Goal: Task Accomplishment & Management: Manage account settings

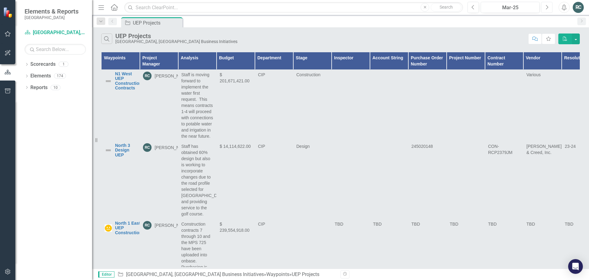
click at [547, 7] on icon "Next" at bounding box center [546, 8] width 3 height 6
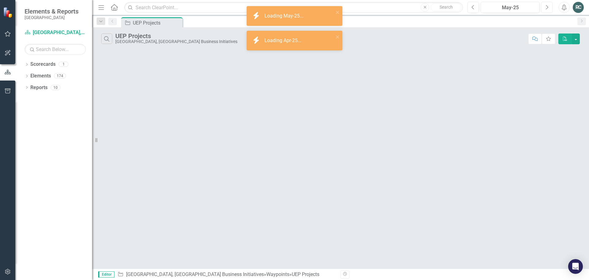
click at [547, 7] on icon "Next" at bounding box center [546, 8] width 3 height 6
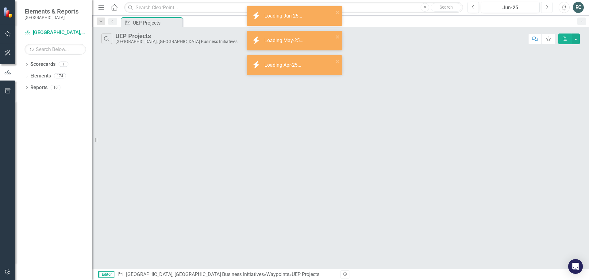
click at [547, 7] on icon "Next" at bounding box center [546, 8] width 3 height 6
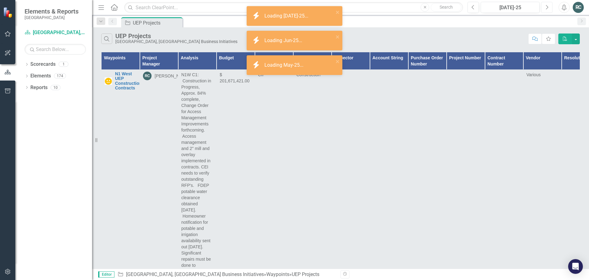
click at [550, 7] on button "Next" at bounding box center [546, 7] width 11 height 11
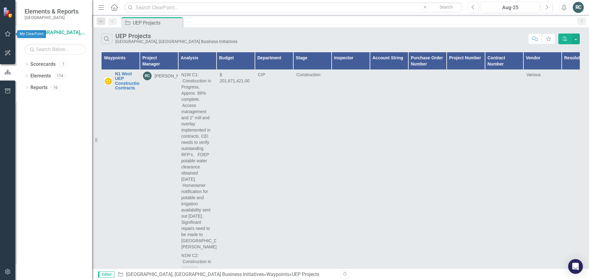
click at [7, 34] on icon "button" at bounding box center [8, 33] width 6 height 5
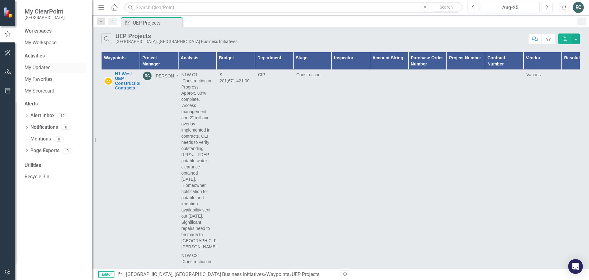
click at [43, 66] on link "My Updates" at bounding box center [55, 67] width 61 height 7
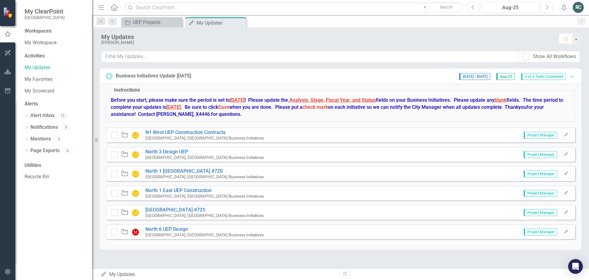
click at [123, 273] on div "My Updates My Updates" at bounding box center [218, 274] width 235 height 7
click at [114, 7] on icon "Home" at bounding box center [114, 7] width 8 height 6
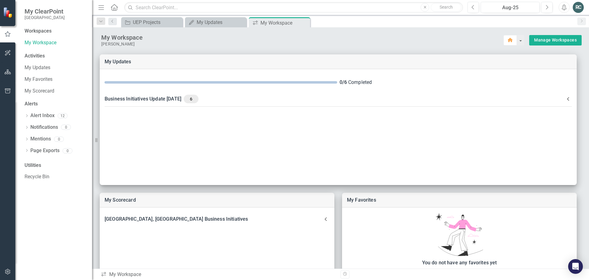
click at [581, 7] on div "RC" at bounding box center [578, 7] width 11 height 11
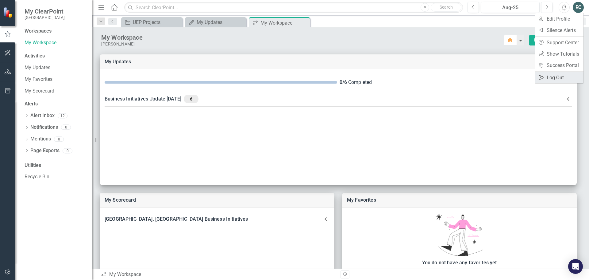
click at [559, 76] on link "Logout Log Out" at bounding box center [559, 77] width 48 height 11
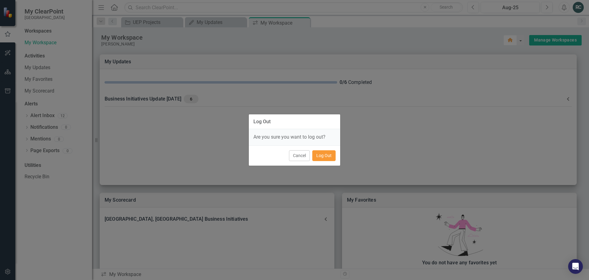
click at [323, 157] on button "Log Out" at bounding box center [323, 155] width 23 height 11
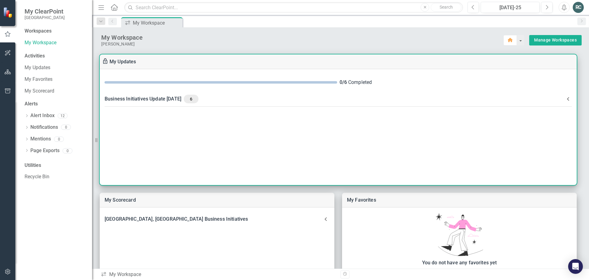
click at [186, 98] on div "Business Initiatives Update [DATE] 6" at bounding box center [335, 99] width 460 height 9
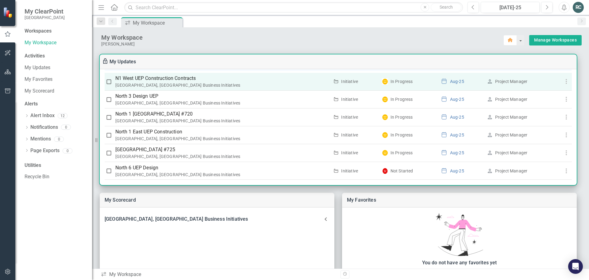
scroll to position [74, 0]
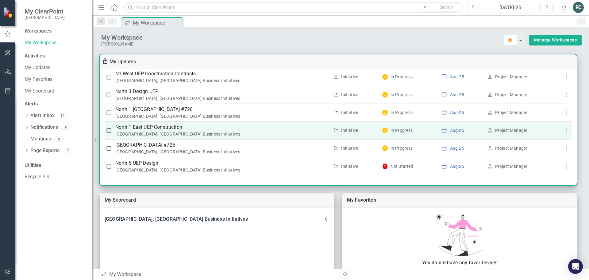
click at [167, 124] on p "North 1 East UEP Construction" at bounding box center [222, 126] width 214 height 7
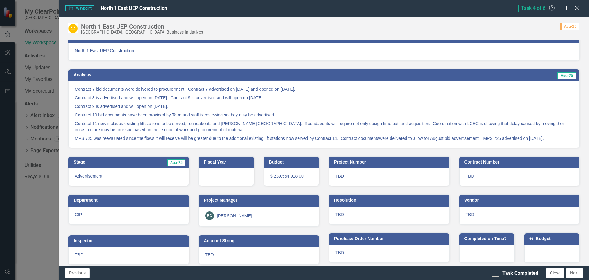
scroll to position [14, 0]
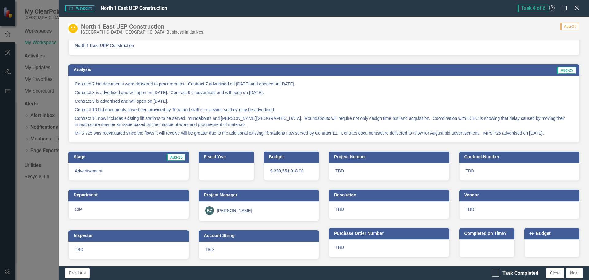
click at [578, 7] on icon at bounding box center [576, 8] width 5 height 5
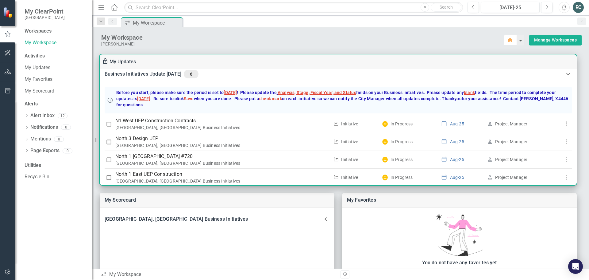
scroll to position [0, 0]
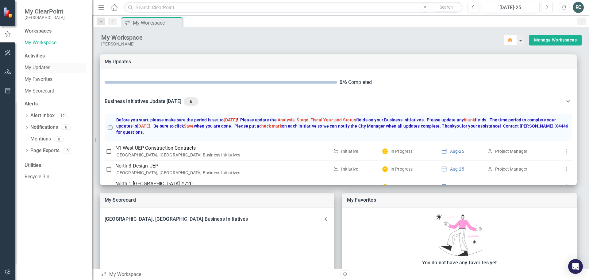
click at [37, 65] on link "My Updates" at bounding box center [55, 67] width 61 height 7
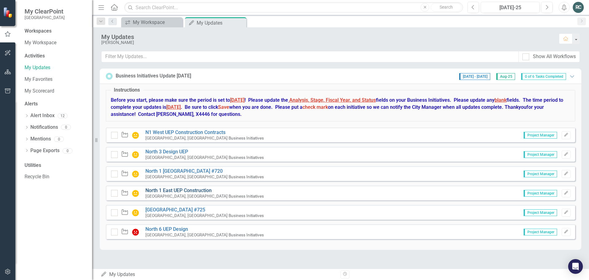
click at [177, 192] on link "North 1 East UEP Construction" at bounding box center [178, 190] width 66 height 6
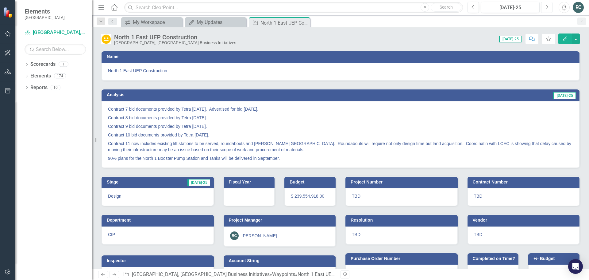
click at [551, 9] on button "Next" at bounding box center [546, 7] width 11 height 11
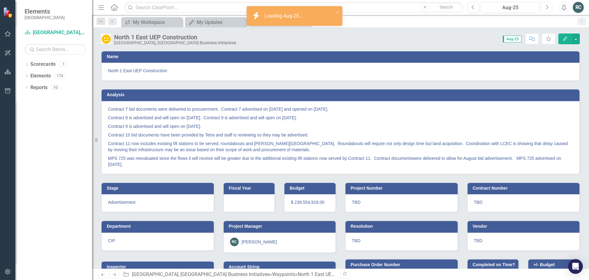
click at [549, 8] on button "Next" at bounding box center [546, 7] width 11 height 11
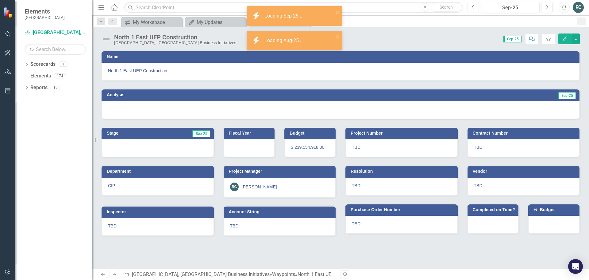
click at [470, 7] on button "Previous" at bounding box center [473, 7] width 11 height 11
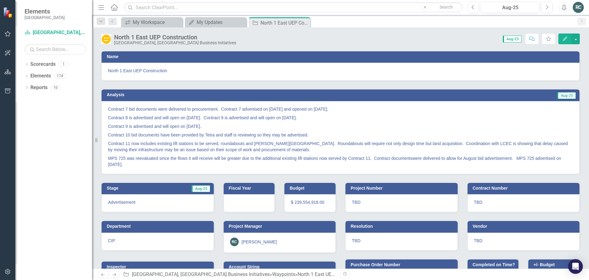
click at [565, 39] on icon "Edit" at bounding box center [565, 39] width 6 height 4
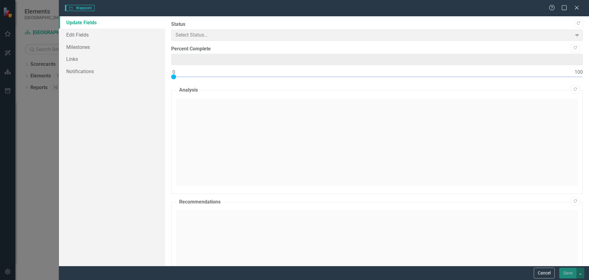
type input "0"
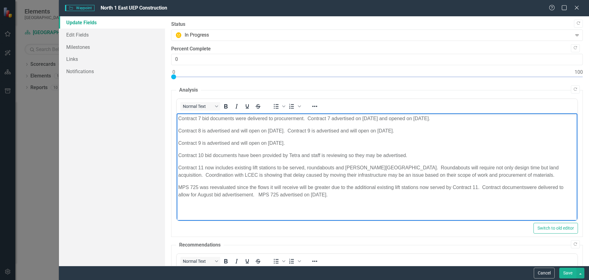
drag, startPoint x: 400, startPoint y: 129, endPoint x: 287, endPoint y: 126, distance: 113.0
click at [287, 126] on body "Contract 7 bid documents were delivered to procurerment. Contract 7 advertised …" at bounding box center [376, 159] width 401 height 92
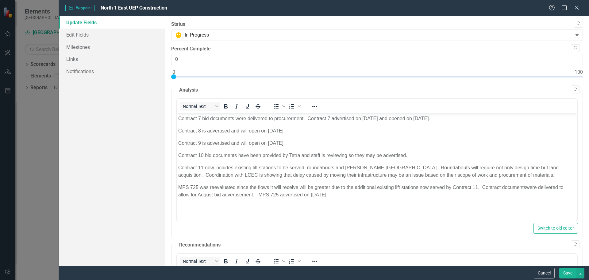
click at [569, 273] on button "Save" at bounding box center [567, 272] width 17 height 11
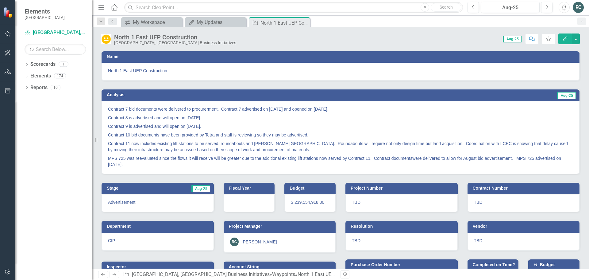
click at [577, 9] on div "RC" at bounding box center [578, 7] width 11 height 11
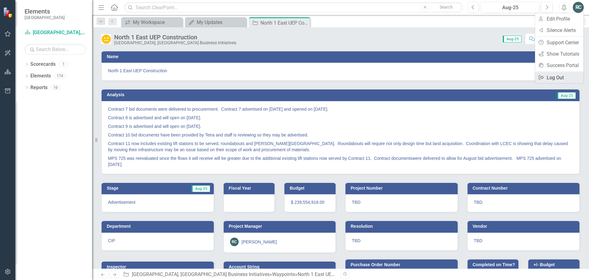
click at [559, 77] on link "Logout Log Out" at bounding box center [559, 77] width 48 height 11
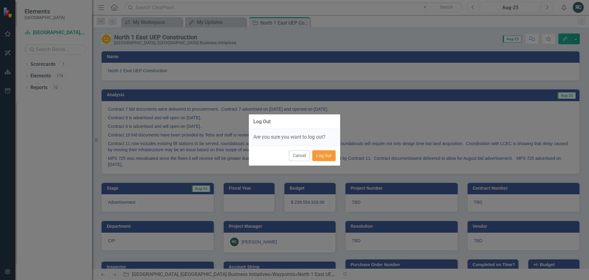
click at [326, 156] on button "Log Out" at bounding box center [323, 155] width 23 height 11
